Goal: Information Seeking & Learning: Learn about a topic

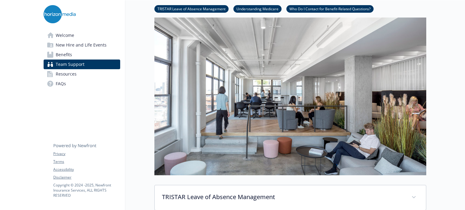
scroll to position [91, 0]
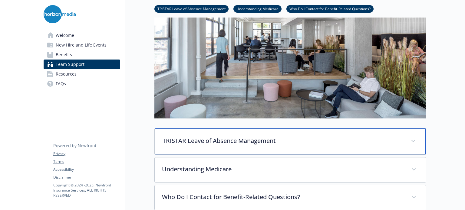
click at [413, 140] on icon at bounding box center [414, 141] width 4 height 2
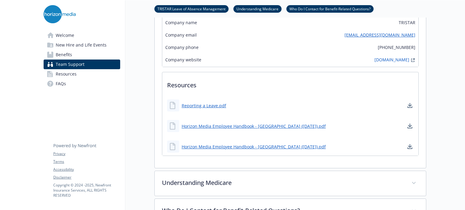
scroll to position [515, 0]
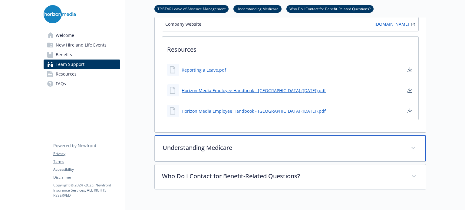
click at [408, 148] on div "Understanding Medicare" at bounding box center [290, 149] width 271 height 26
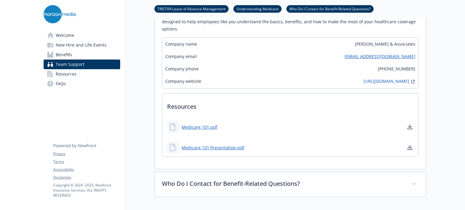
scroll to position [727, 0]
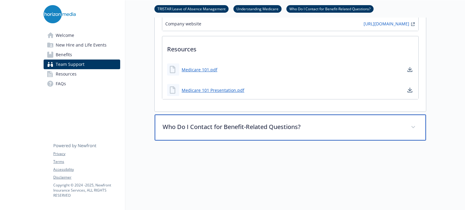
click at [371, 126] on p "Who Do I Contact for Benefit-Related Questions?" at bounding box center [283, 127] width 241 height 9
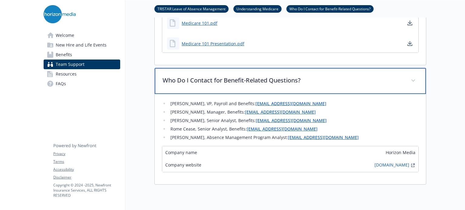
scroll to position [787, 0]
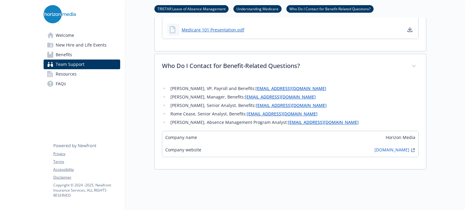
click at [68, 76] on span "Resources" at bounding box center [66, 74] width 21 height 10
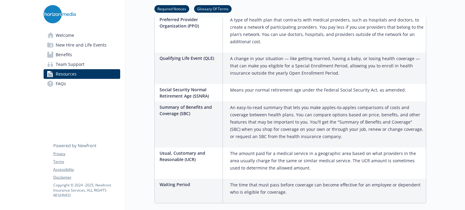
scroll to position [1340, 0]
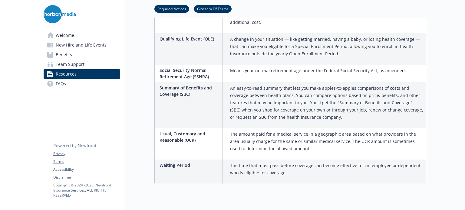
click at [69, 86] on link "FAQs" at bounding box center [82, 84] width 77 height 10
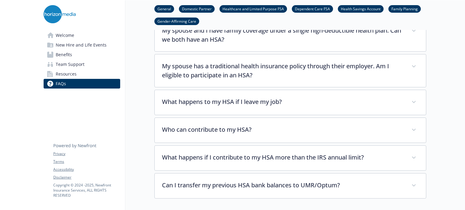
scroll to position [1522, 0]
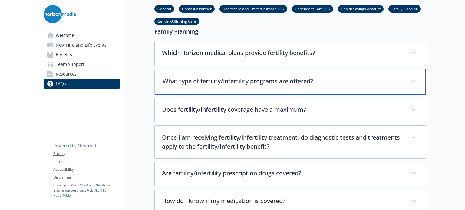
click at [415, 69] on div "What type of fertility/infertility programs are offered?" at bounding box center [290, 82] width 271 height 26
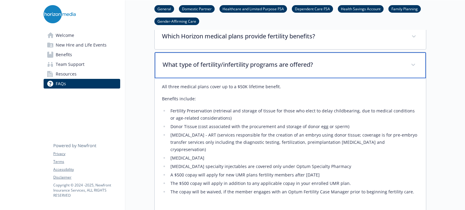
scroll to position [1552, 0]
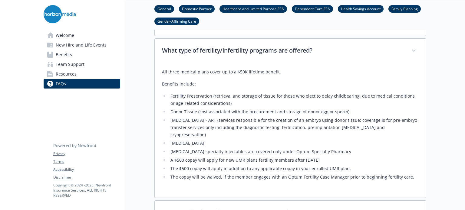
drag, startPoint x: 232, startPoint y: 148, endPoint x: 319, endPoint y: 149, distance: 86.9
click at [319, 157] on li "A $500 copay will apply for new UMR plans fertility members after [DATE]" at bounding box center [294, 160] width 250 height 7
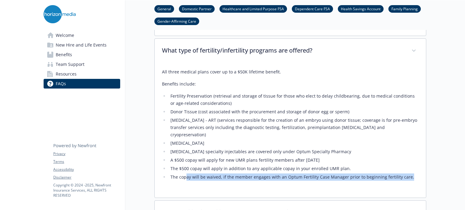
drag, startPoint x: 185, startPoint y: 164, endPoint x: 406, endPoint y: 167, distance: 221.1
click at [406, 174] on li "The copay will be waived, if the member engages with an Optum Fertility Case Ma…" at bounding box center [294, 177] width 250 height 7
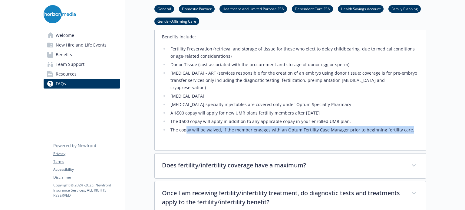
scroll to position [1613, 0]
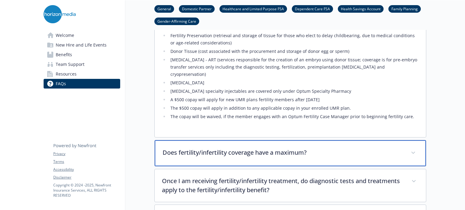
click at [388, 148] on p "Does fertility/infertility coverage have a maximum?" at bounding box center [283, 152] width 241 height 9
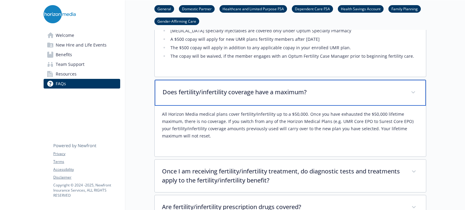
scroll to position [1704, 0]
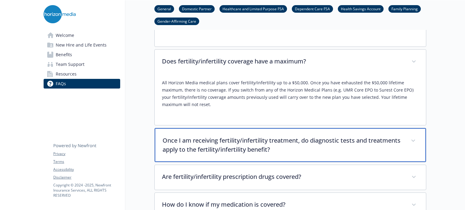
click at [409, 128] on div "Once I am receiving fertility/infertility treatment, do diagnostic tests and tr…" at bounding box center [290, 145] width 271 height 34
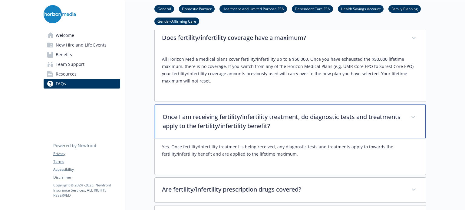
scroll to position [1764, 0]
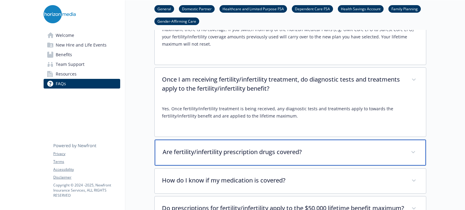
click at [380, 143] on div "Are fertility/infertility prescription drugs covered?" at bounding box center [290, 153] width 271 height 26
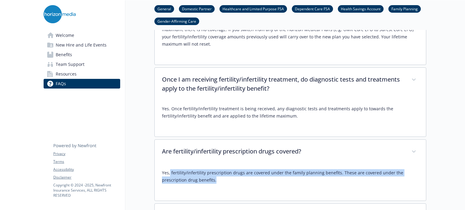
drag, startPoint x: 170, startPoint y: 161, endPoint x: 417, endPoint y: 163, distance: 247.1
click at [417, 170] on p "Yes, fertility/infertility prescription drugs are covered under the family plan…" at bounding box center [290, 177] width 257 height 15
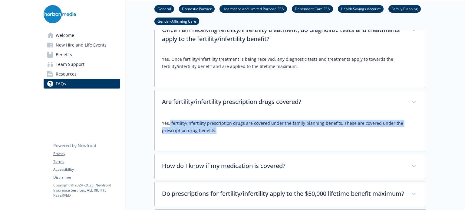
scroll to position [1825, 0]
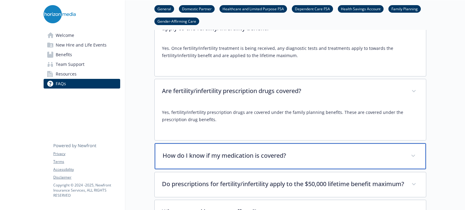
click at [301, 146] on div "How do I know if my medication is covered?" at bounding box center [290, 157] width 271 height 26
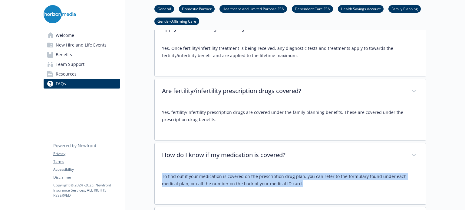
drag, startPoint x: 161, startPoint y: 162, endPoint x: 405, endPoint y: 167, distance: 244.8
click at [405, 168] on div "To find out if your medication is covered on the prescription drug plan, you ca…" at bounding box center [290, 186] width 271 height 36
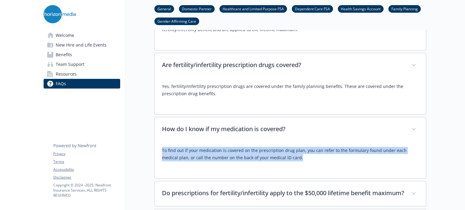
scroll to position [1916, 0]
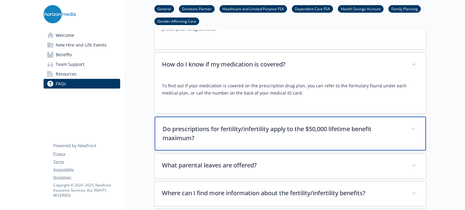
click at [407, 118] on div "Do prescriptions for fertility/infertility apply to the $50,000 lifetime benefi…" at bounding box center [290, 134] width 271 height 34
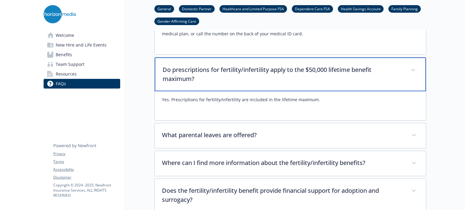
scroll to position [1976, 0]
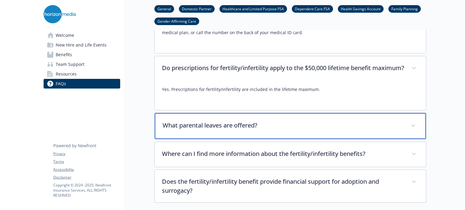
click at [314, 113] on div "What parental leaves are offered?" at bounding box center [290, 126] width 271 height 26
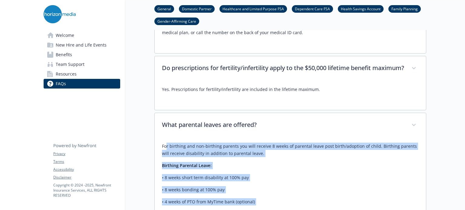
scroll to position [1976, 5]
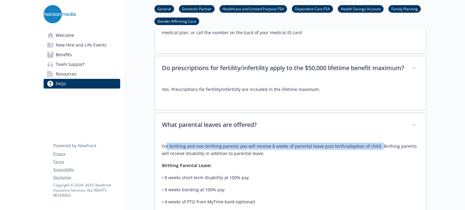
drag, startPoint x: 167, startPoint y: 142, endPoint x: 371, endPoint y: 139, distance: 204.2
click at [371, 143] on p "For birthing and non-birthing parents you will receive 8 weeks of parental leav…" at bounding box center [290, 150] width 257 height 15
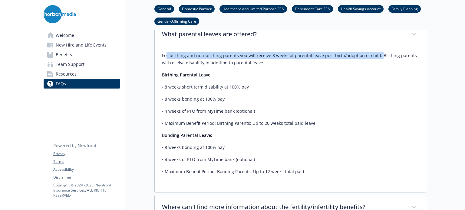
scroll to position [2158, 5]
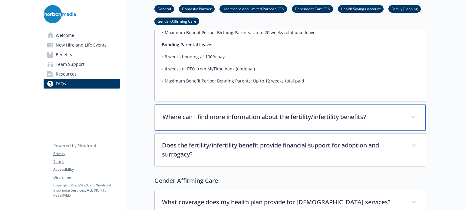
click at [352, 113] on p "Where can I find more information about the fertility/infertility benefits?" at bounding box center [283, 117] width 241 height 9
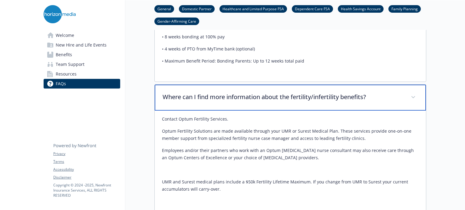
scroll to position [2188, 5]
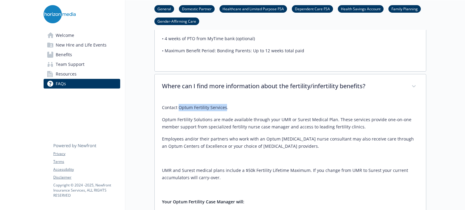
drag, startPoint x: 173, startPoint y: 102, endPoint x: 220, endPoint y: 102, distance: 46.3
click at [220, 104] on p "Contact Optum Fertility Services." at bounding box center [290, 107] width 257 height 7
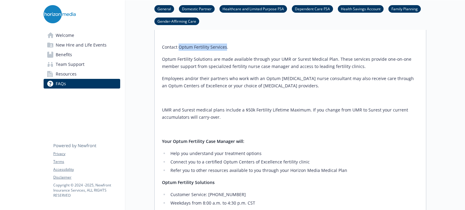
scroll to position [2219, 5]
